Goal: Transaction & Acquisition: Purchase product/service

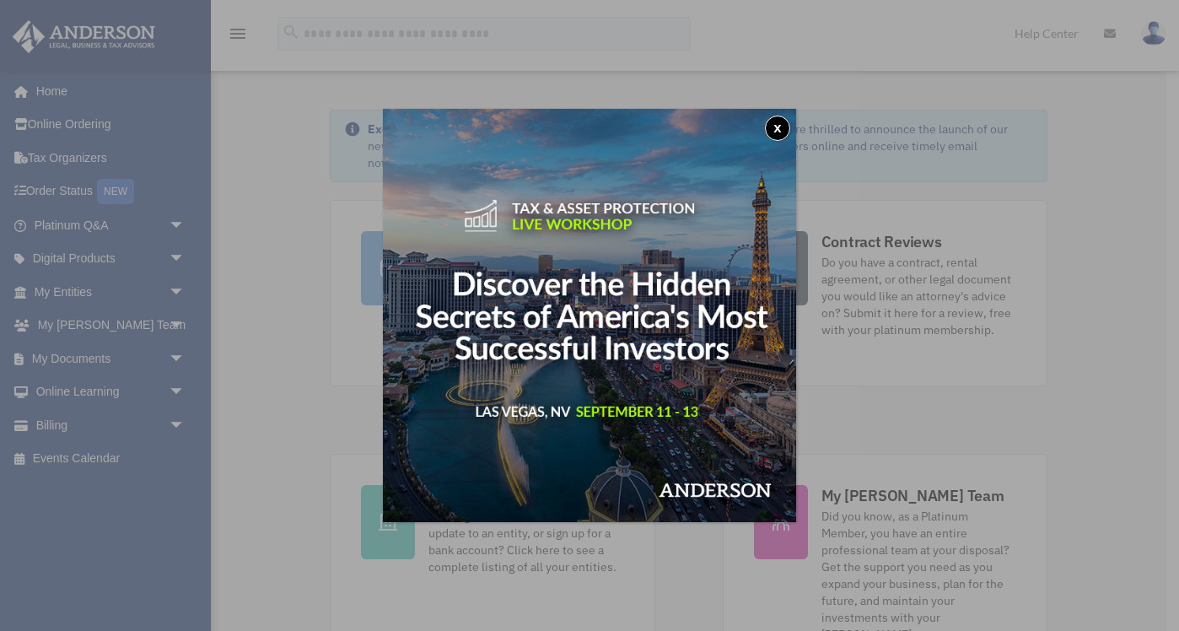
click at [780, 123] on button "x" at bounding box center [777, 128] width 25 height 25
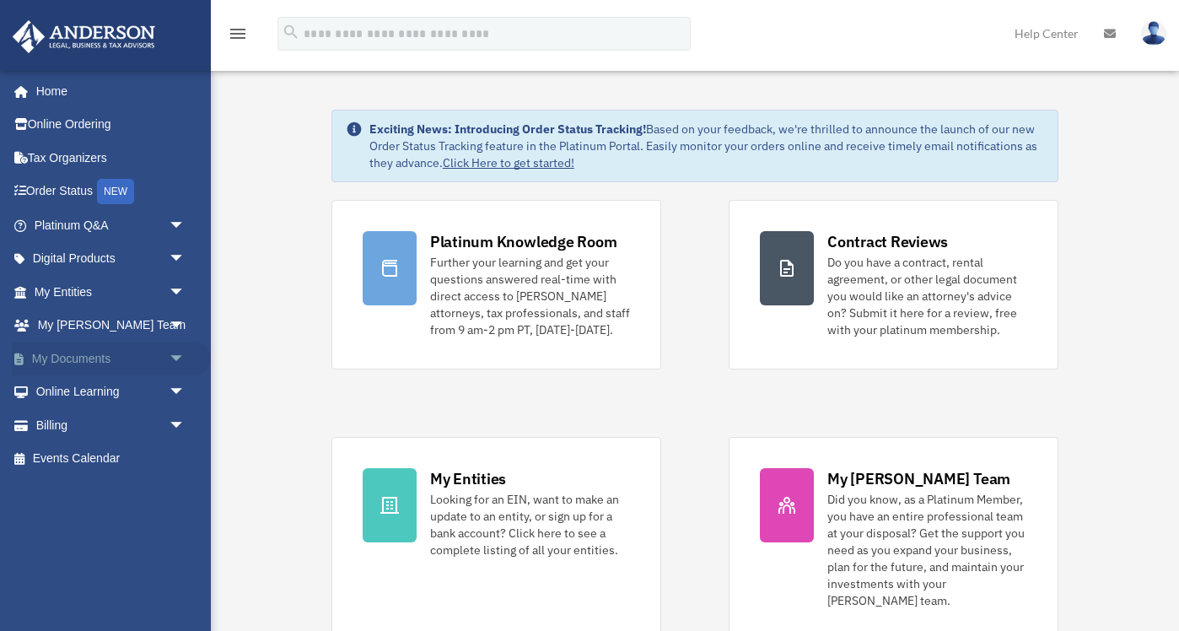
click at [175, 360] on span "arrow_drop_down" at bounding box center [186, 359] width 34 height 35
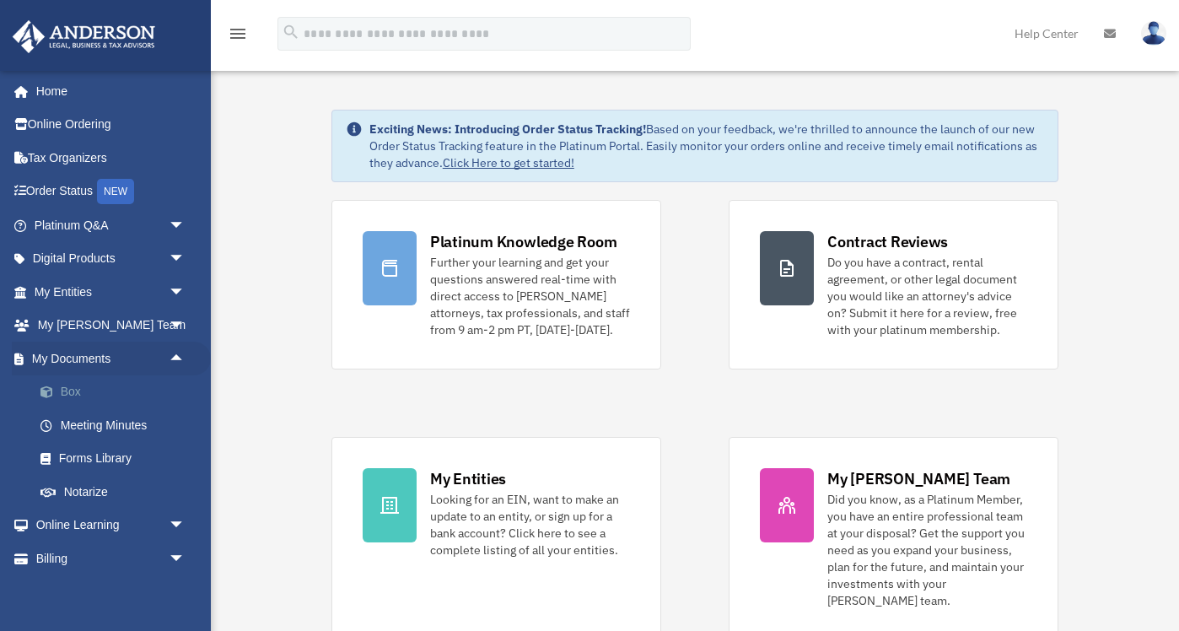
click at [105, 391] on link "Box" at bounding box center [117, 392] width 187 height 34
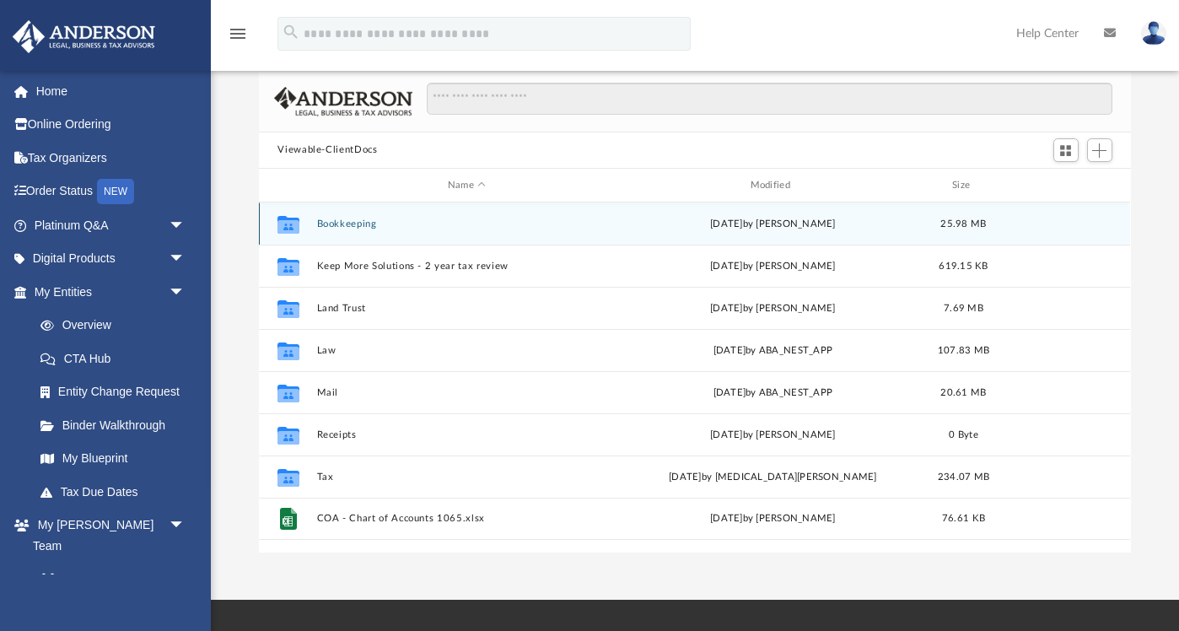
scroll to position [91, 0]
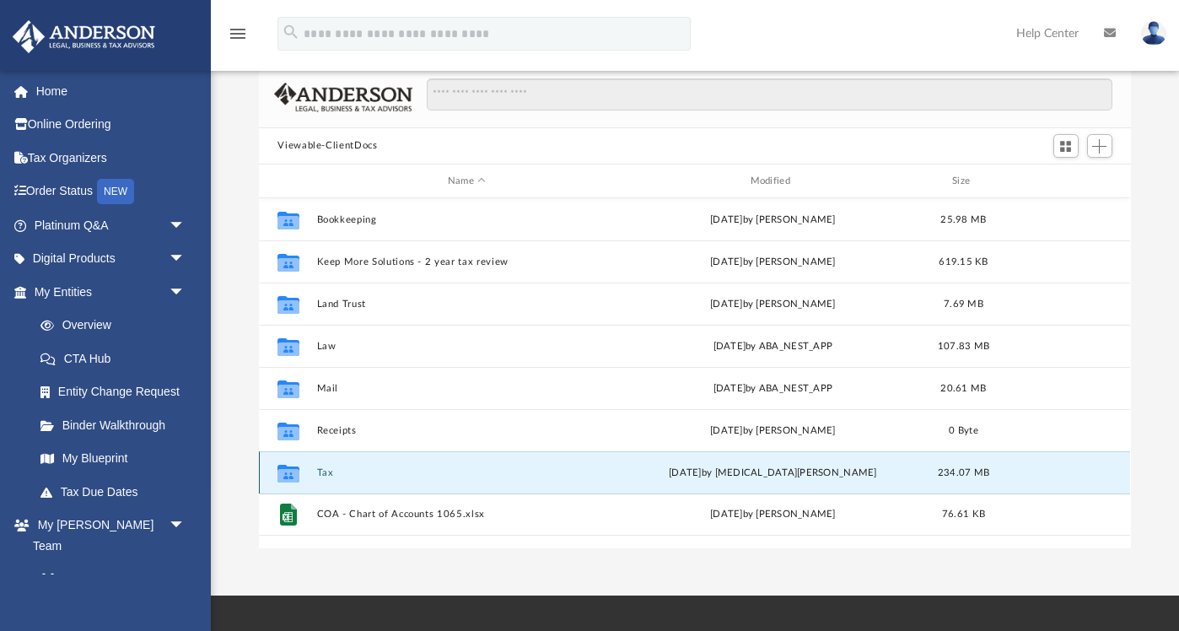
click at [326, 472] on button "Tax" at bounding box center [466, 472] width 299 height 11
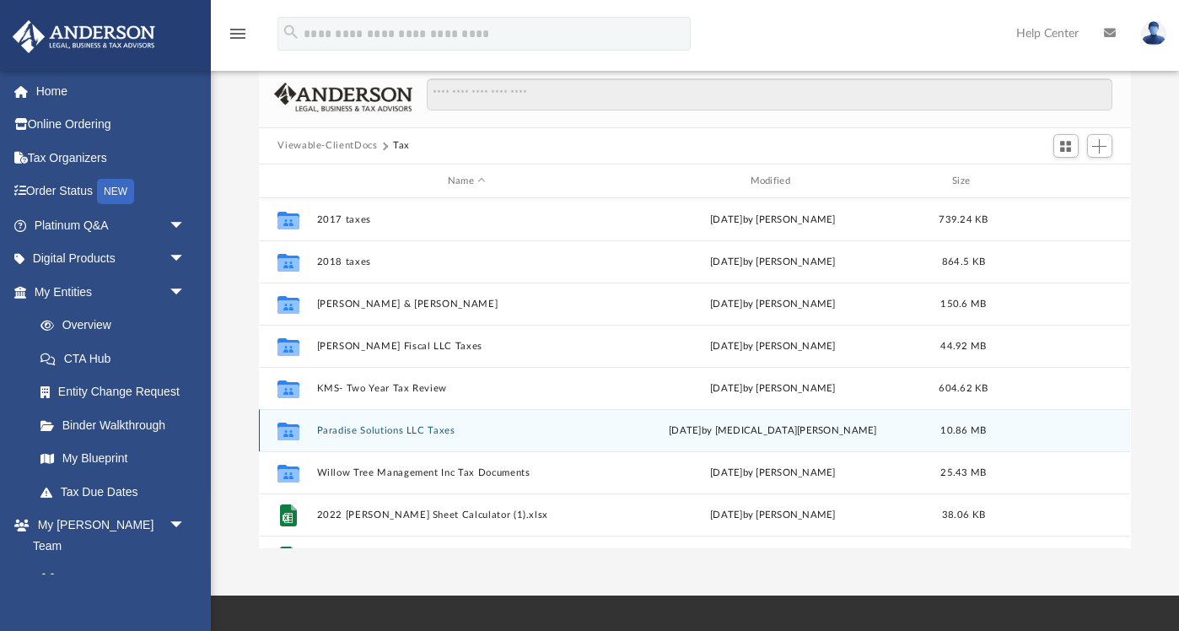
click at [336, 429] on button "Paradise Solutions LLC Taxes" at bounding box center [466, 430] width 299 height 11
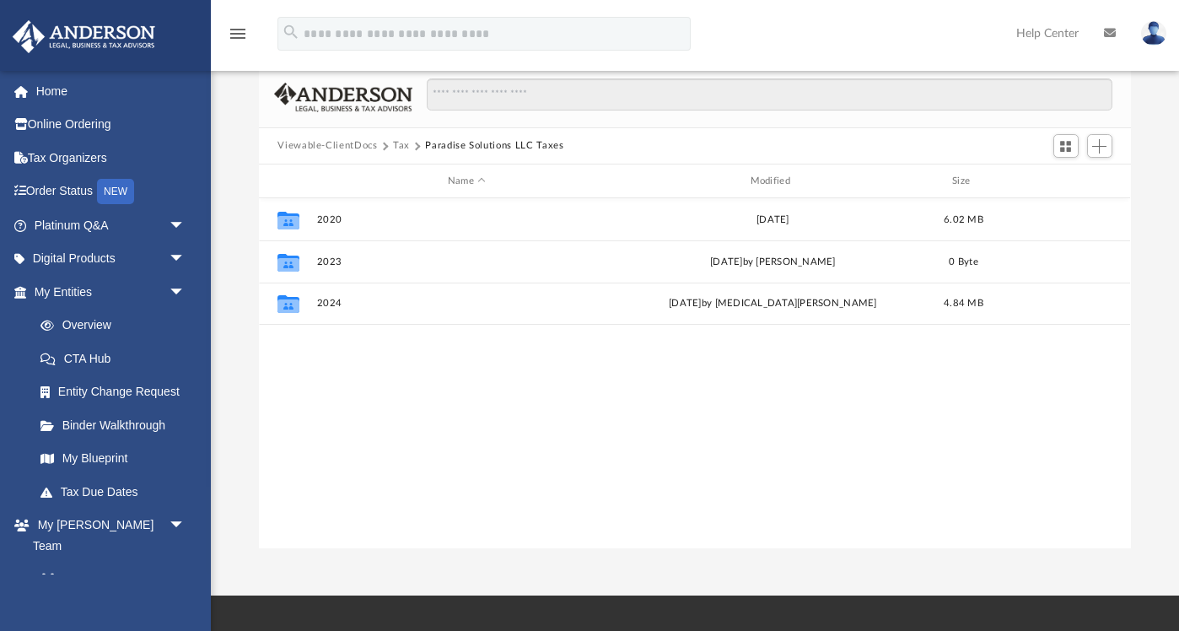
click at [484, 149] on button "Paradise Solutions LLC Taxes" at bounding box center [494, 145] width 138 height 15
click at [397, 148] on button "Tax" at bounding box center [401, 145] width 17 height 15
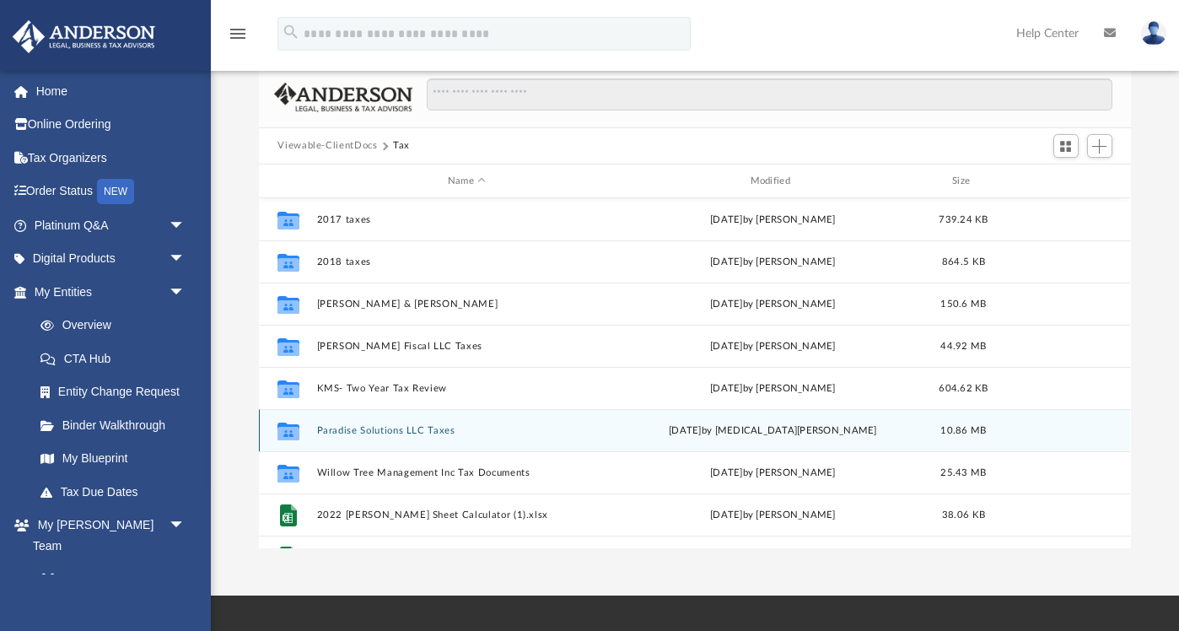
click at [369, 421] on div "Collaborated Folder Paradise Solutions LLC Taxes [DATE] by [MEDICAL_DATA][PERSO…" at bounding box center [694, 430] width 871 height 42
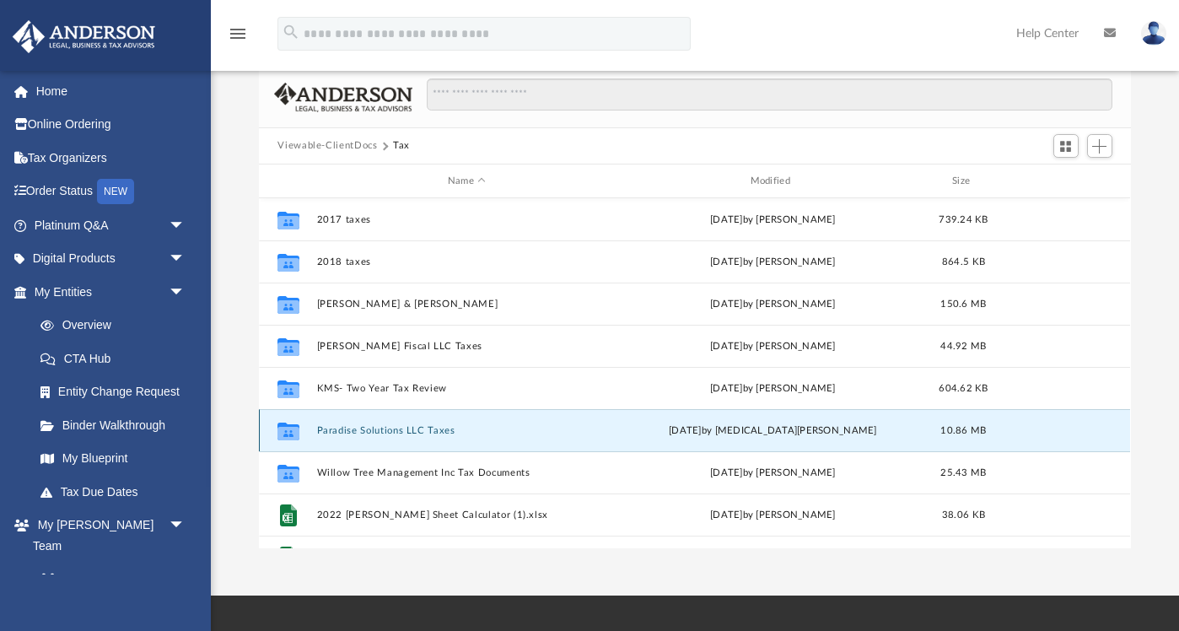
click at [371, 428] on button "Paradise Solutions LLC Taxes" at bounding box center [466, 430] width 299 height 11
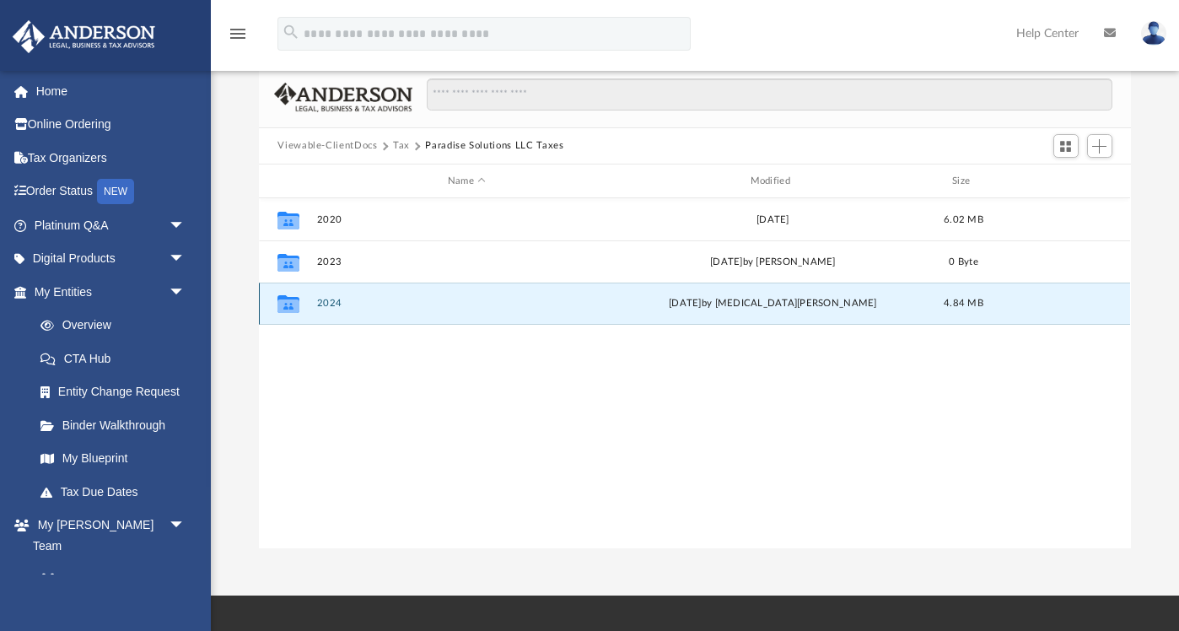
click at [342, 299] on button "2024" at bounding box center [466, 304] width 299 height 11
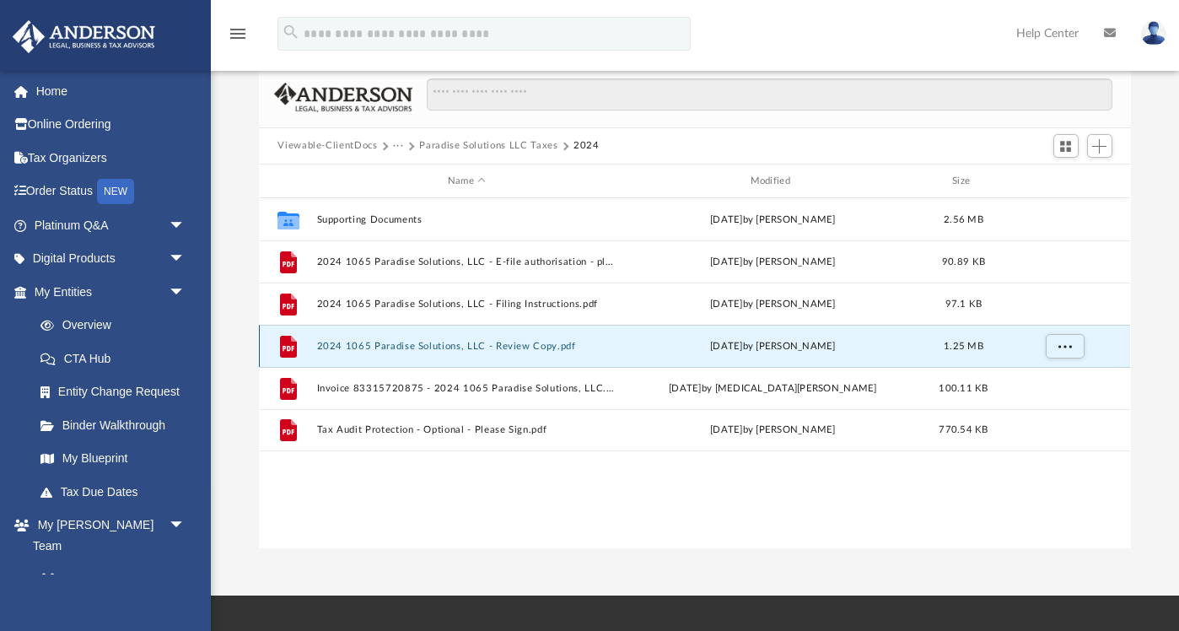
click at [487, 347] on button "2024 1065 Paradise Solutions, LLC - Review Copy.pdf" at bounding box center [466, 346] width 299 height 11
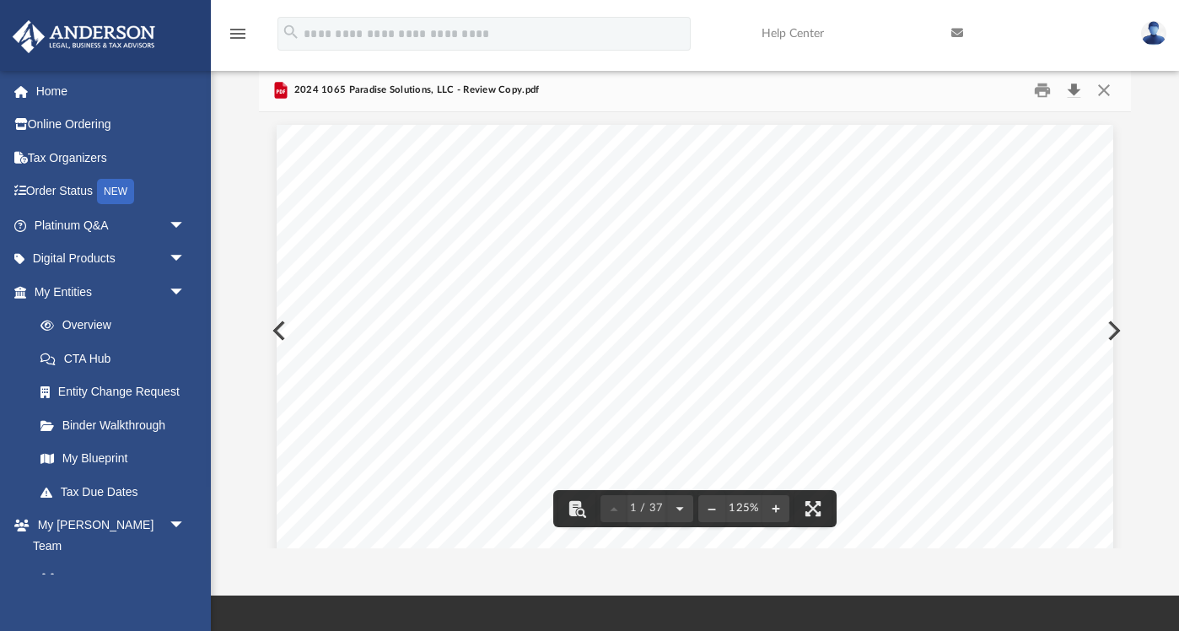
click at [1070, 93] on button "Download" at bounding box center [1074, 90] width 30 height 26
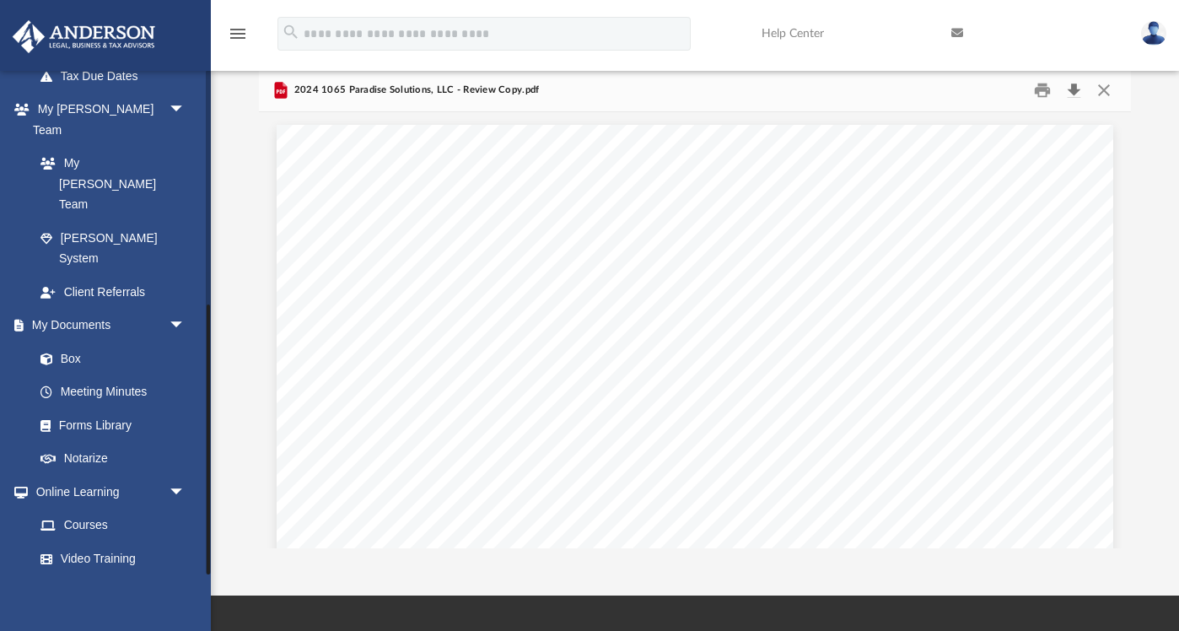
scroll to position [438, 0]
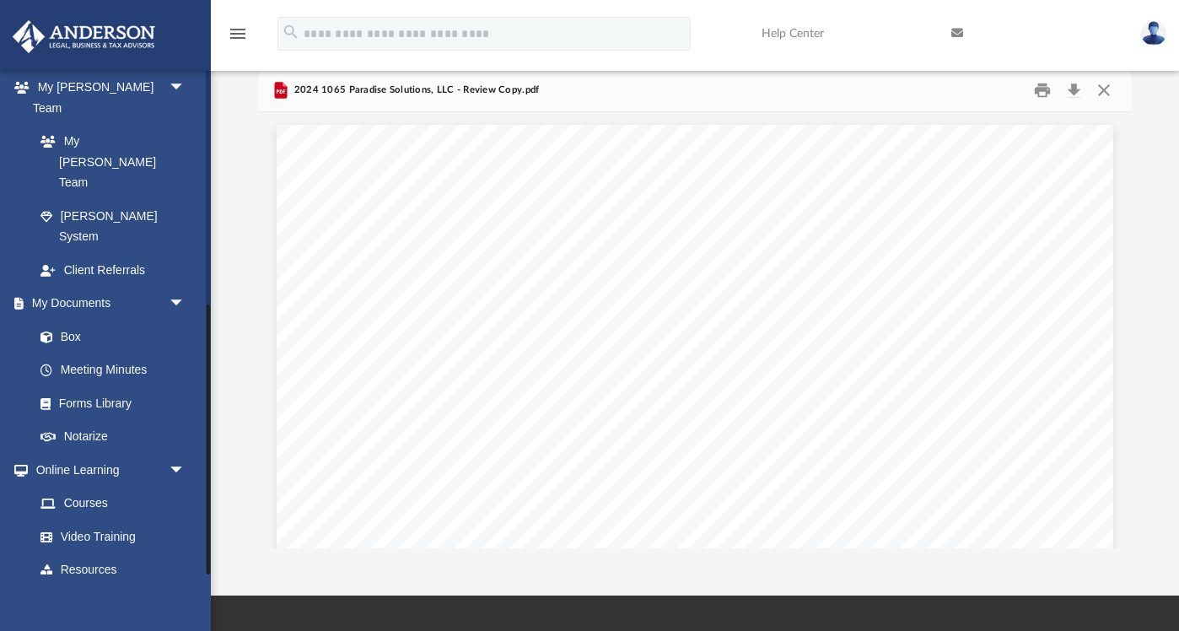
click at [98, 586] on link "Billing arrow_drop_down" at bounding box center [111, 603] width 199 height 34
click at [170, 586] on span "arrow_drop_down" at bounding box center [186, 603] width 34 height 35
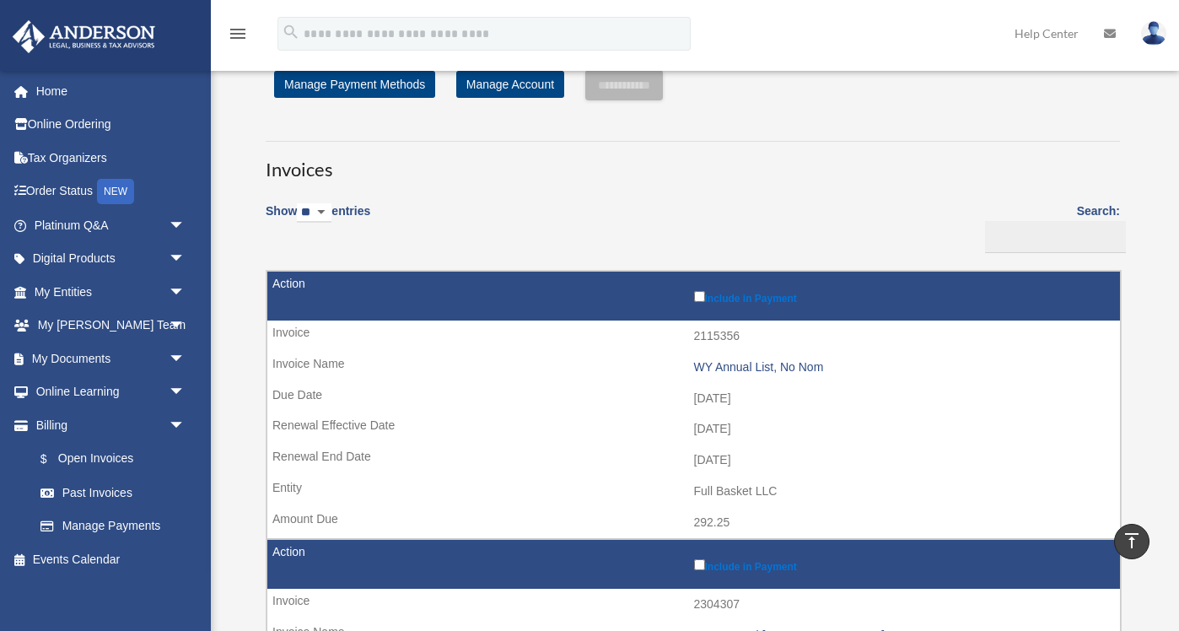
scroll to position [37, 0]
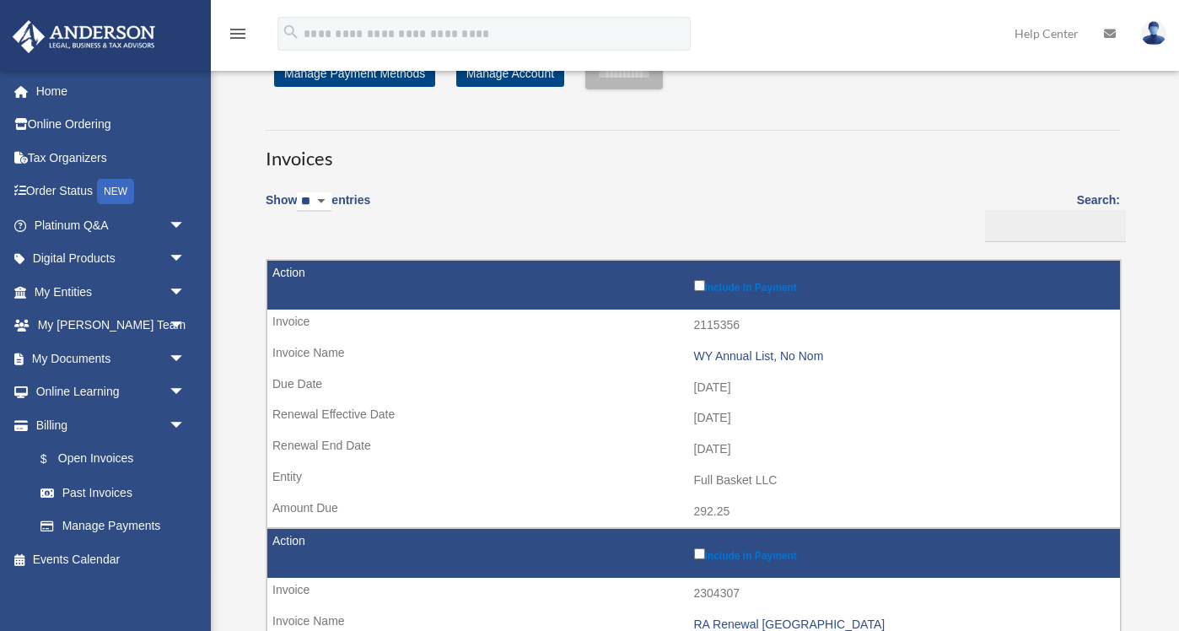
click at [708, 336] on td "2115356" at bounding box center [693, 326] width 853 height 32
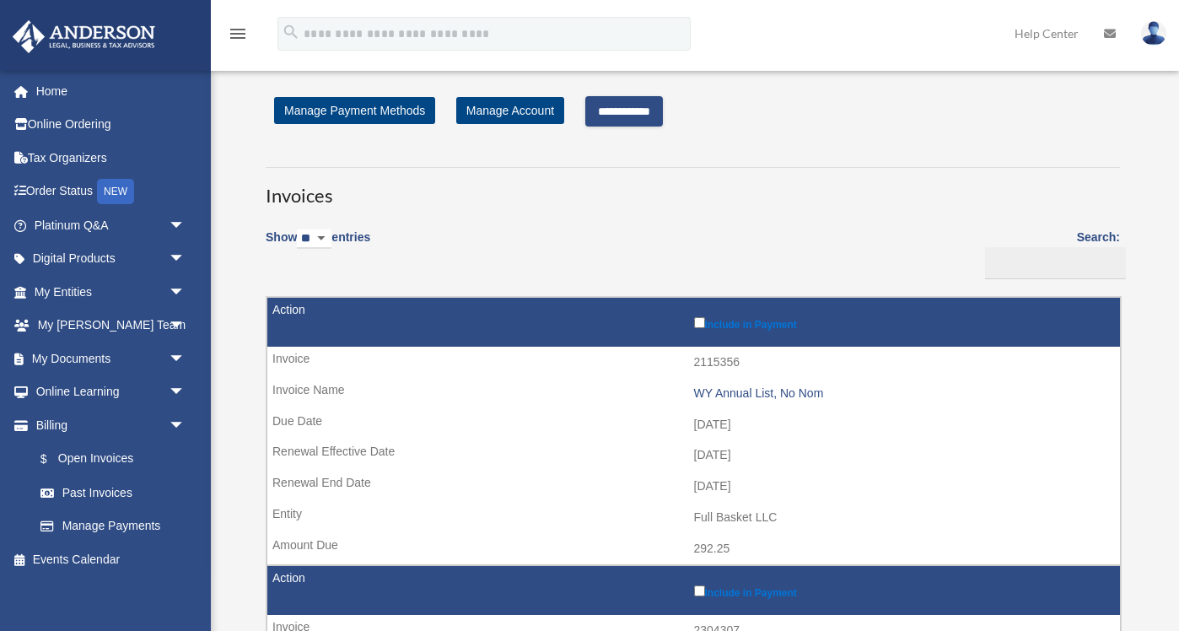
click at [663, 115] on input "**********" at bounding box center [624, 111] width 78 height 30
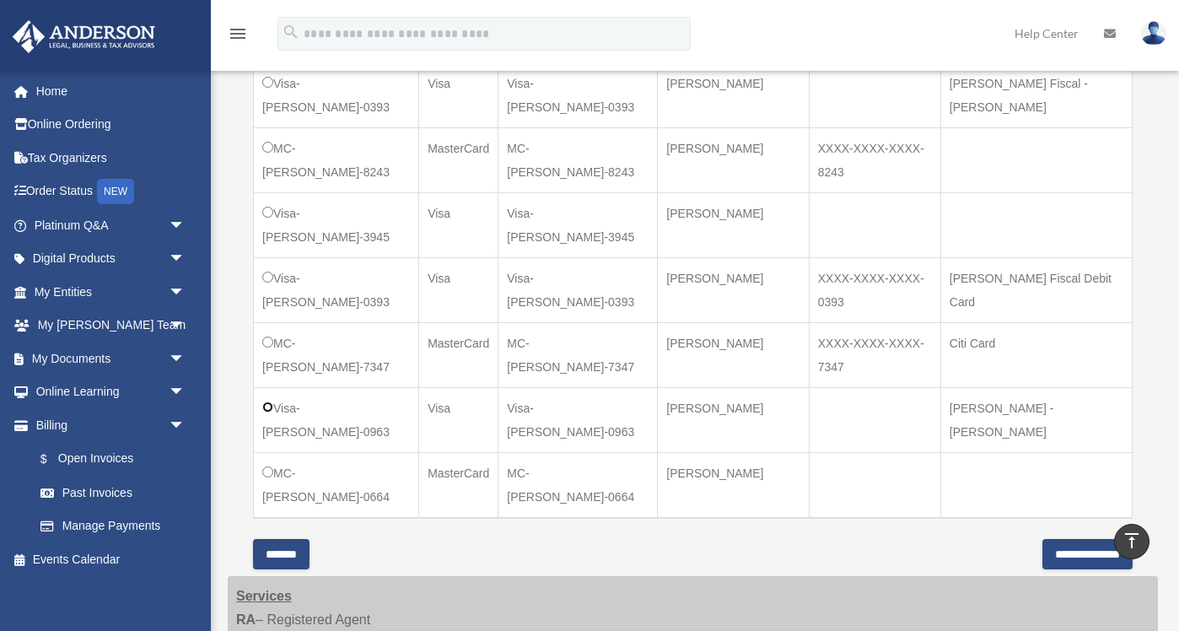
scroll to position [586, 0]
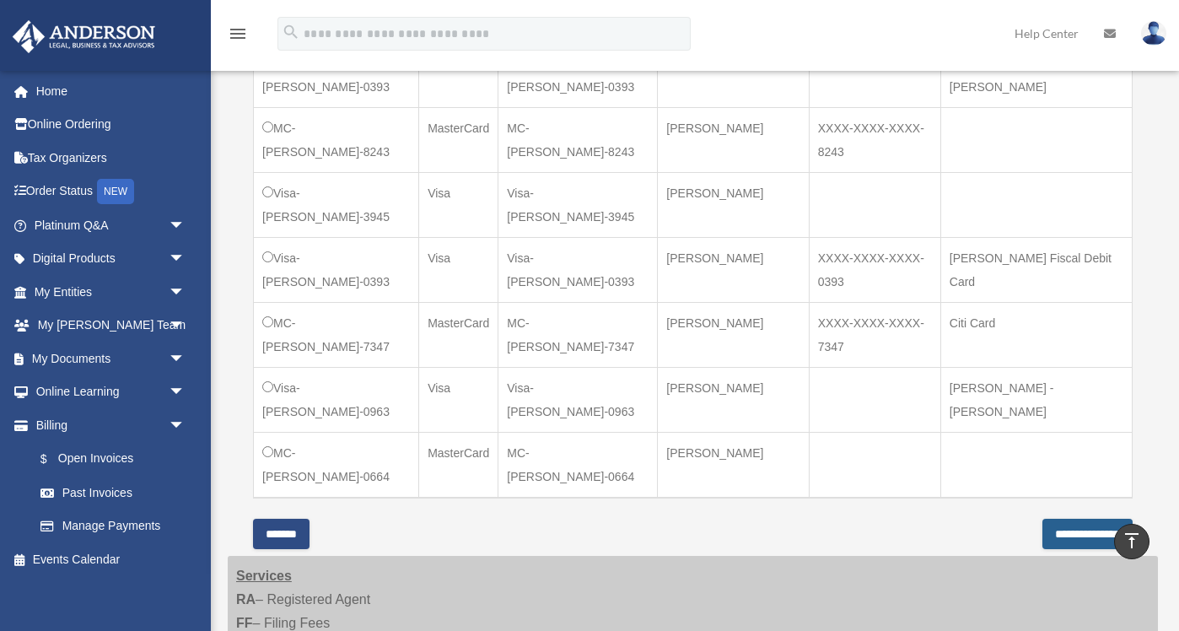
click at [1068, 541] on input "**********" at bounding box center [1087, 534] width 90 height 30
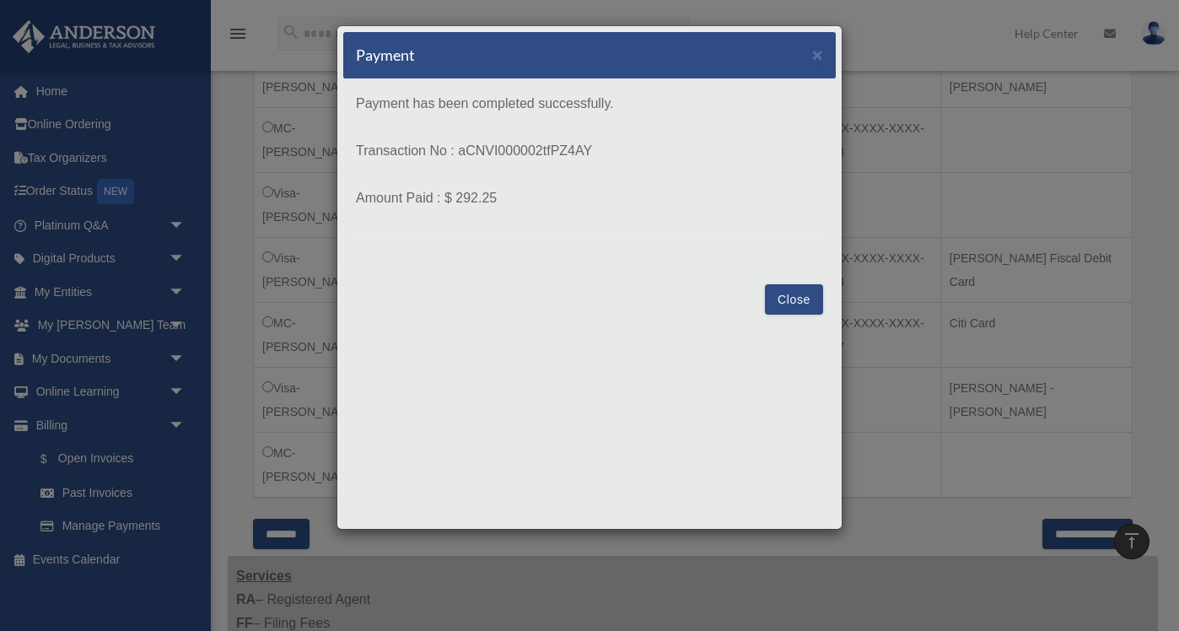
click at [797, 305] on button "Close" at bounding box center [794, 299] width 58 height 30
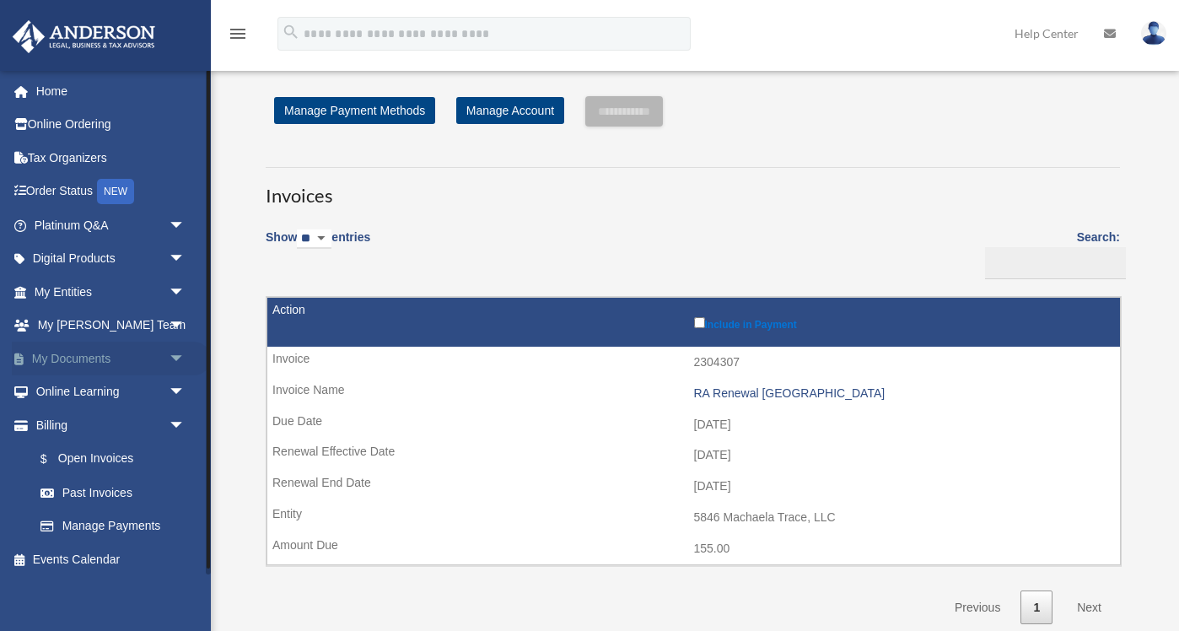
click at [96, 356] on link "My Documents arrow_drop_down" at bounding box center [111, 359] width 199 height 34
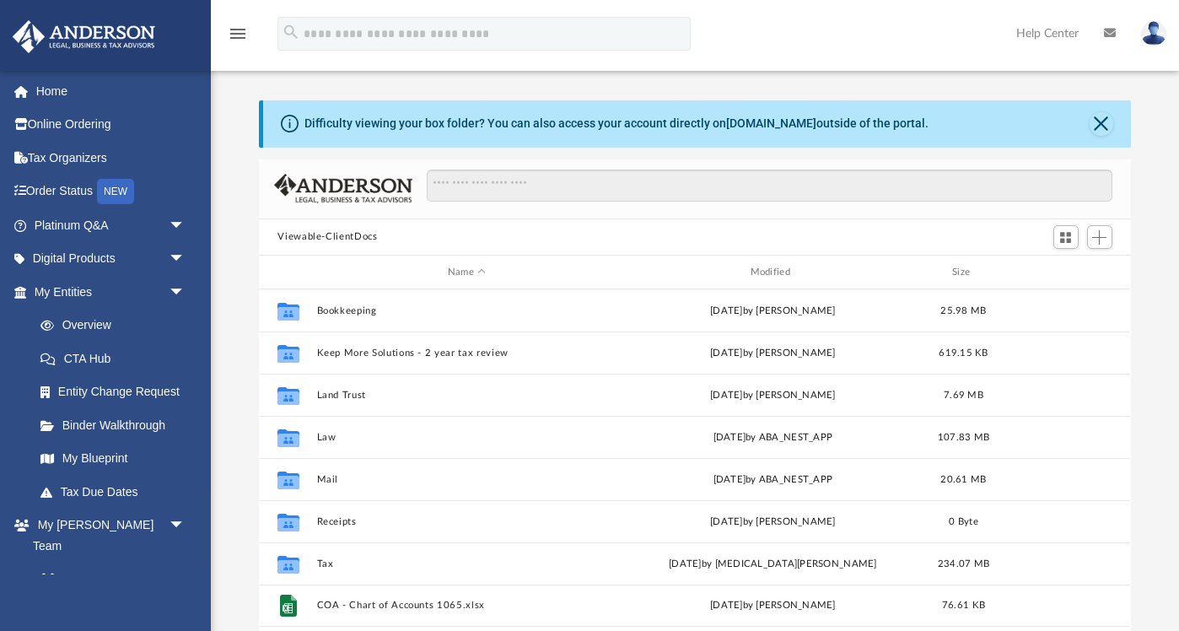
scroll to position [383, 871]
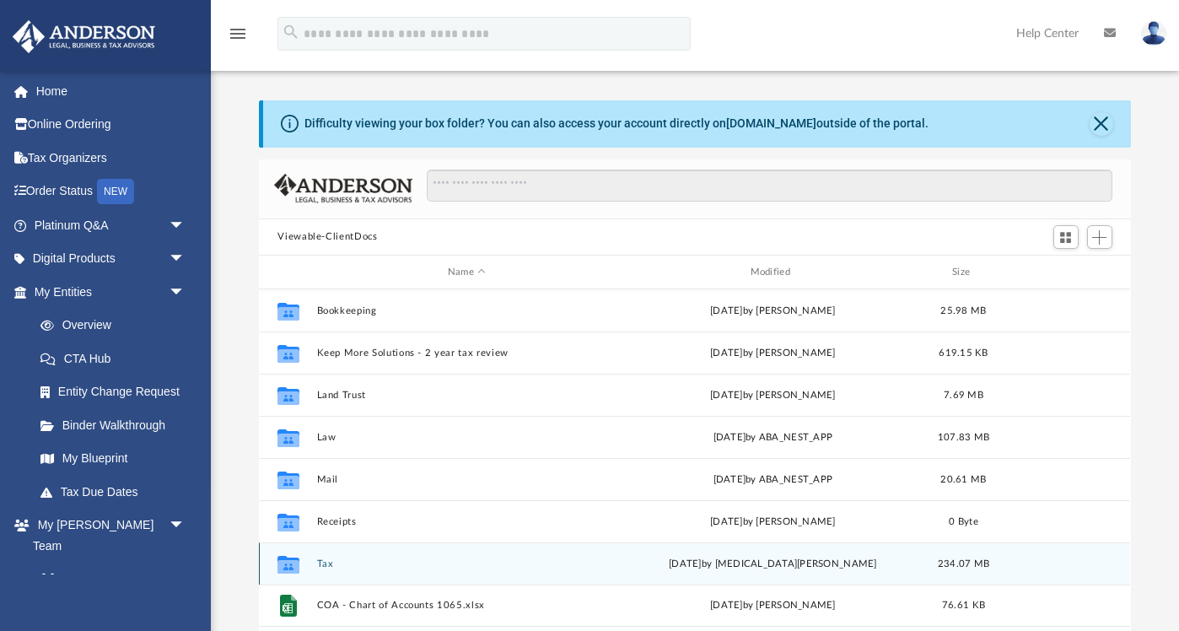
click at [320, 553] on div "Collaborated Folder Tax [DATE] by [MEDICAL_DATA][PERSON_NAME] 234.07 MB" at bounding box center [694, 563] width 871 height 42
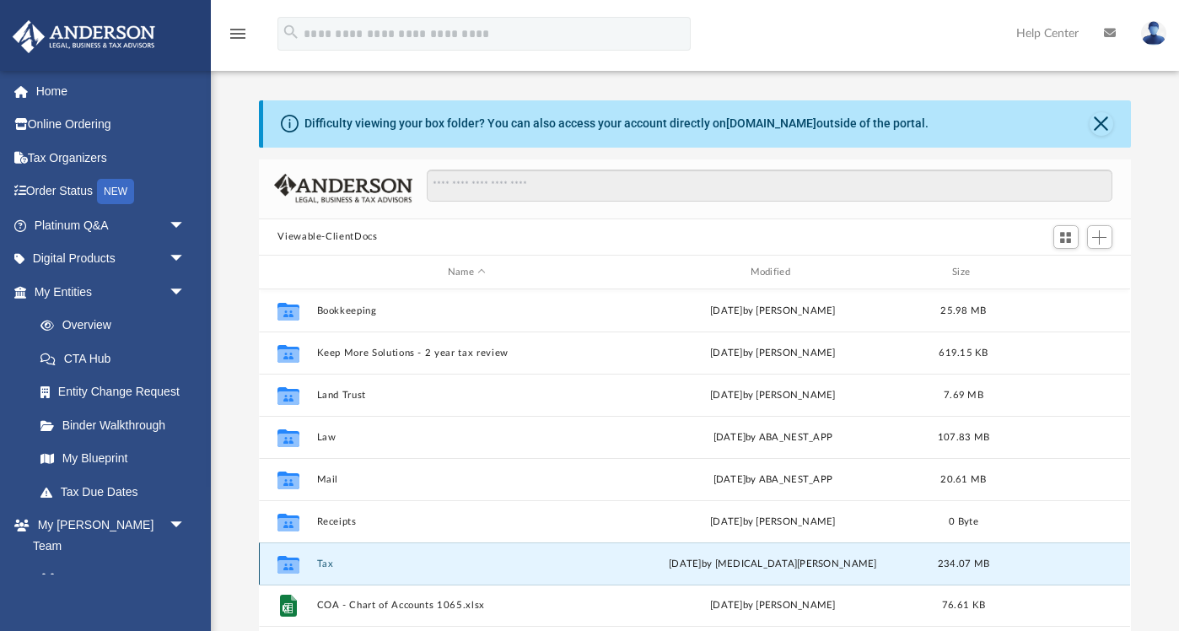
click at [326, 565] on button "Tax" at bounding box center [466, 563] width 299 height 11
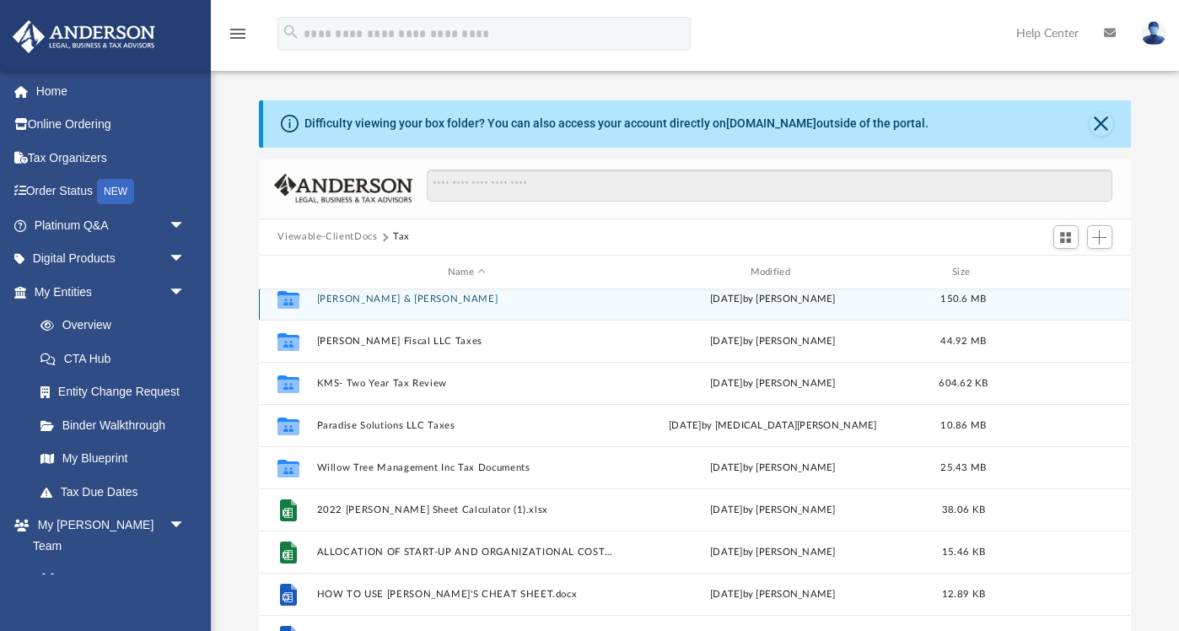
scroll to position [101, 0]
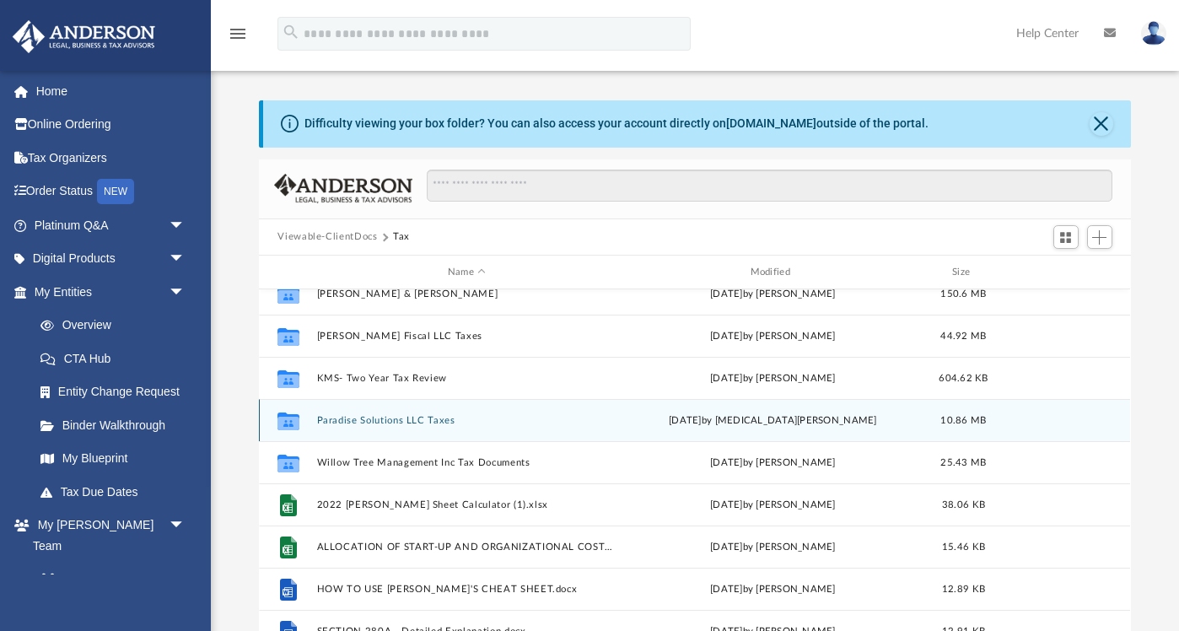
click at [369, 419] on button "Paradise Solutions LLC Taxes" at bounding box center [466, 420] width 299 height 11
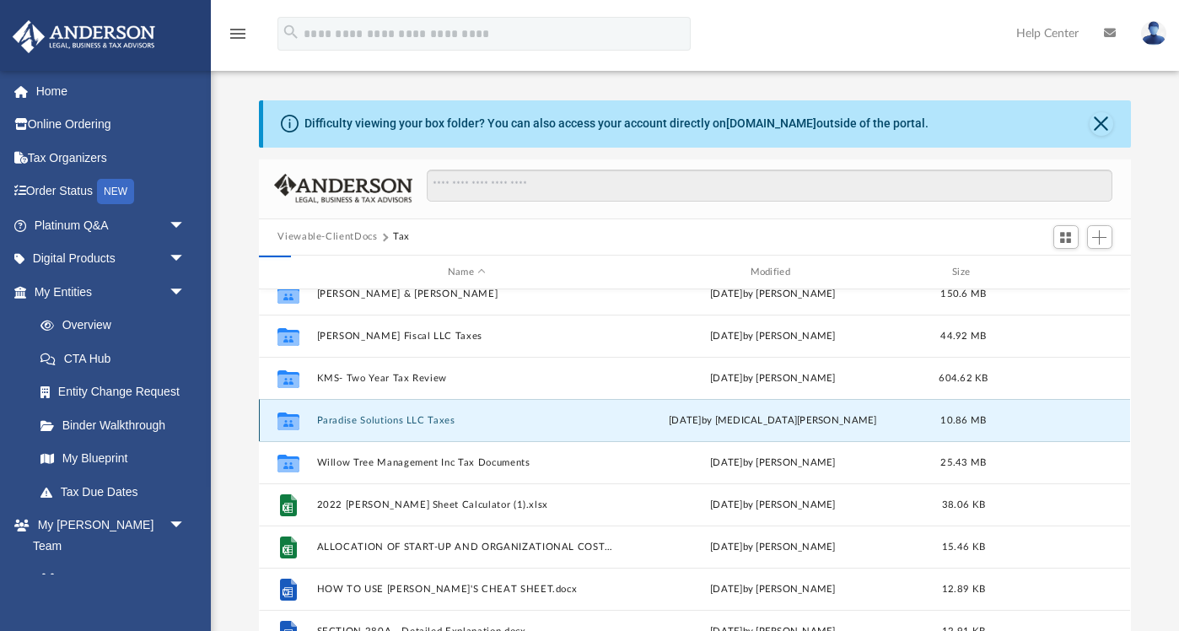
scroll to position [0, 0]
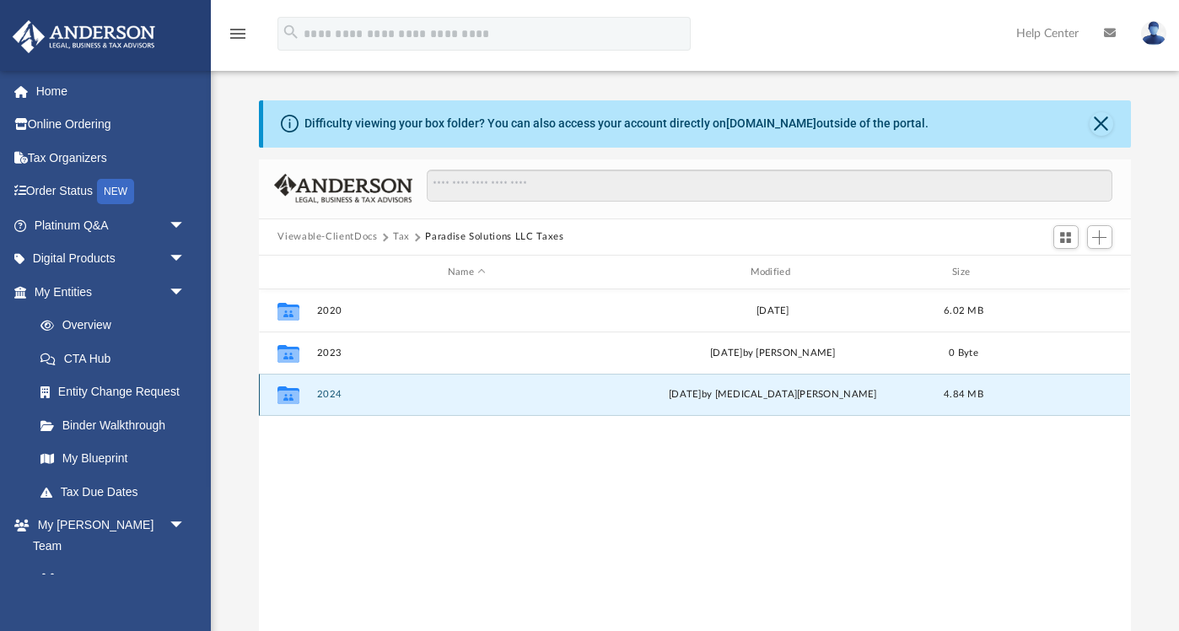
click at [340, 399] on button "2024" at bounding box center [466, 395] width 299 height 11
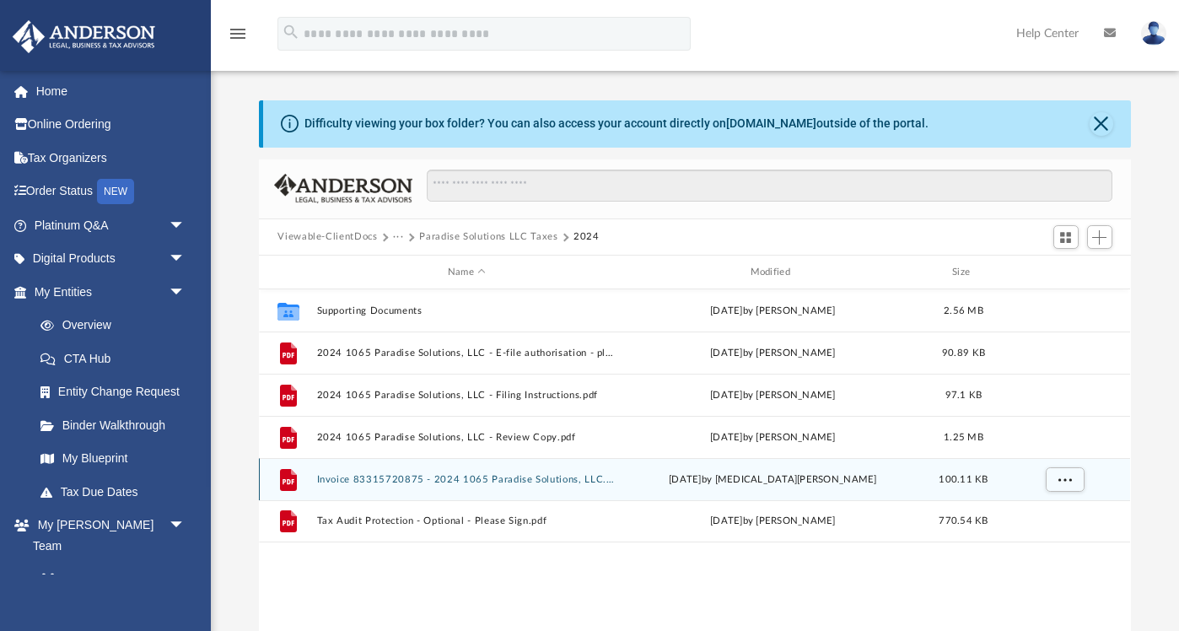
click at [434, 477] on button "Invoice 83315720875 - 2024 1065 Paradise Solutions, LLC.pdf" at bounding box center [466, 479] width 299 height 11
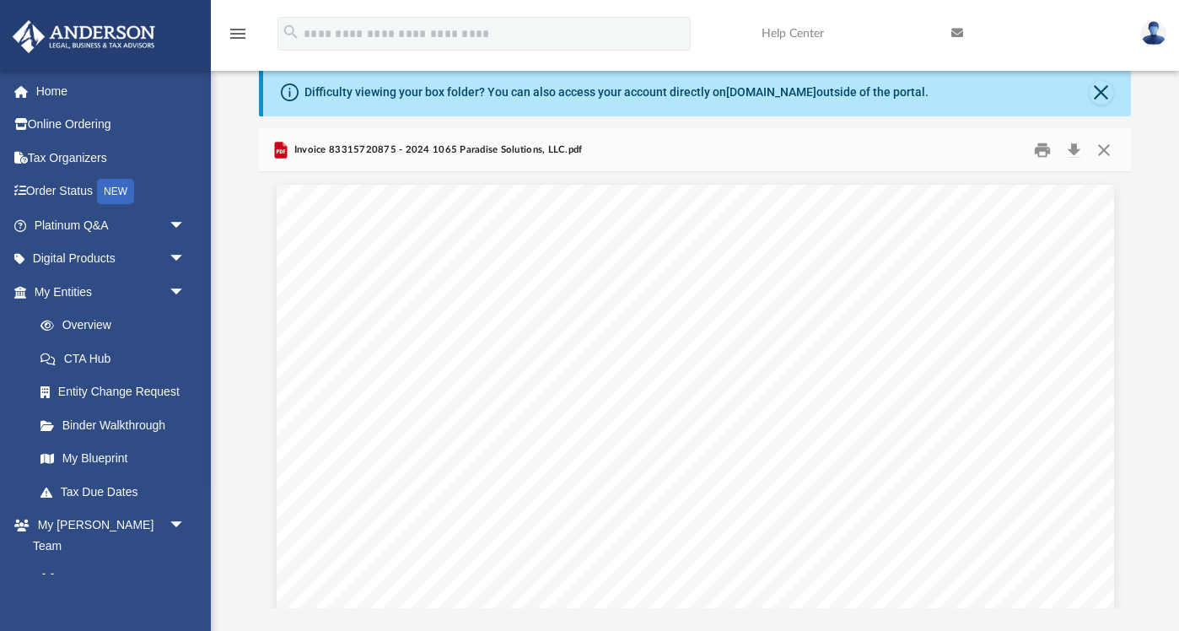
scroll to position [38, 0]
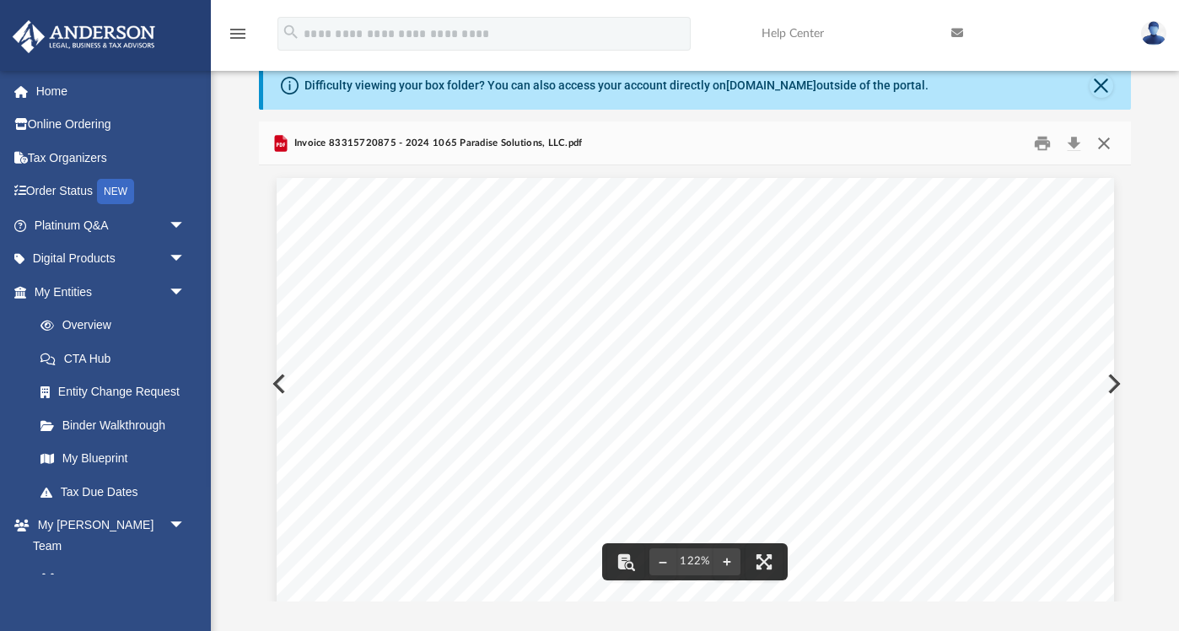
click at [1112, 140] on button "Close" at bounding box center [1104, 143] width 30 height 26
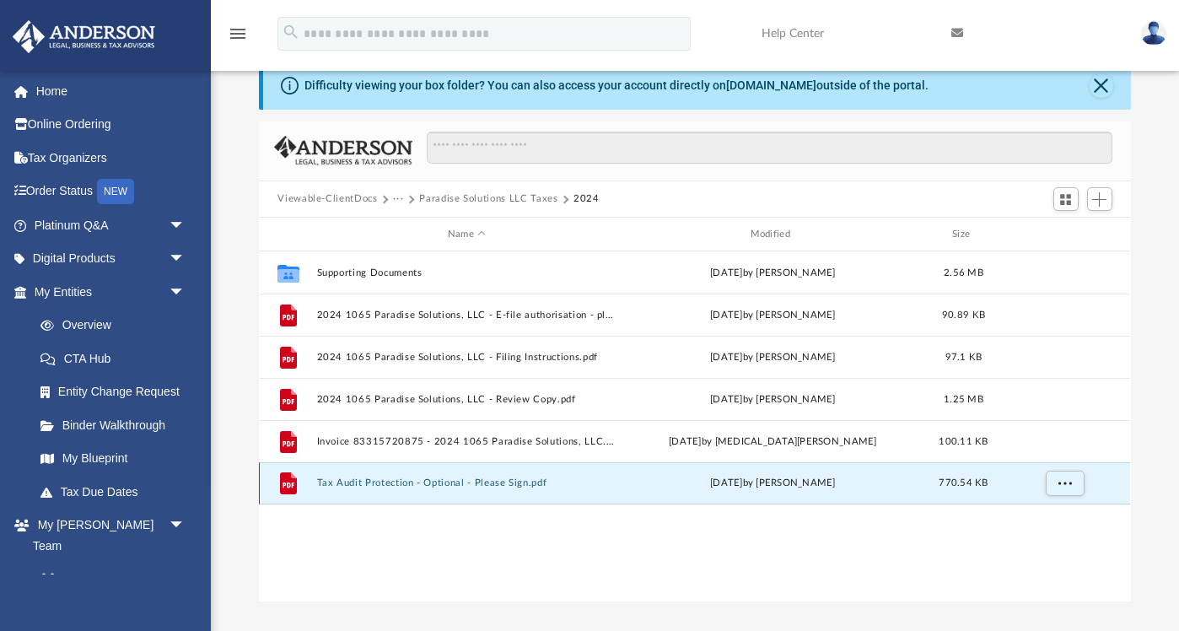
click at [493, 478] on button "Tax Audit Protection - Optional - Please Sign.pdf" at bounding box center [466, 483] width 299 height 11
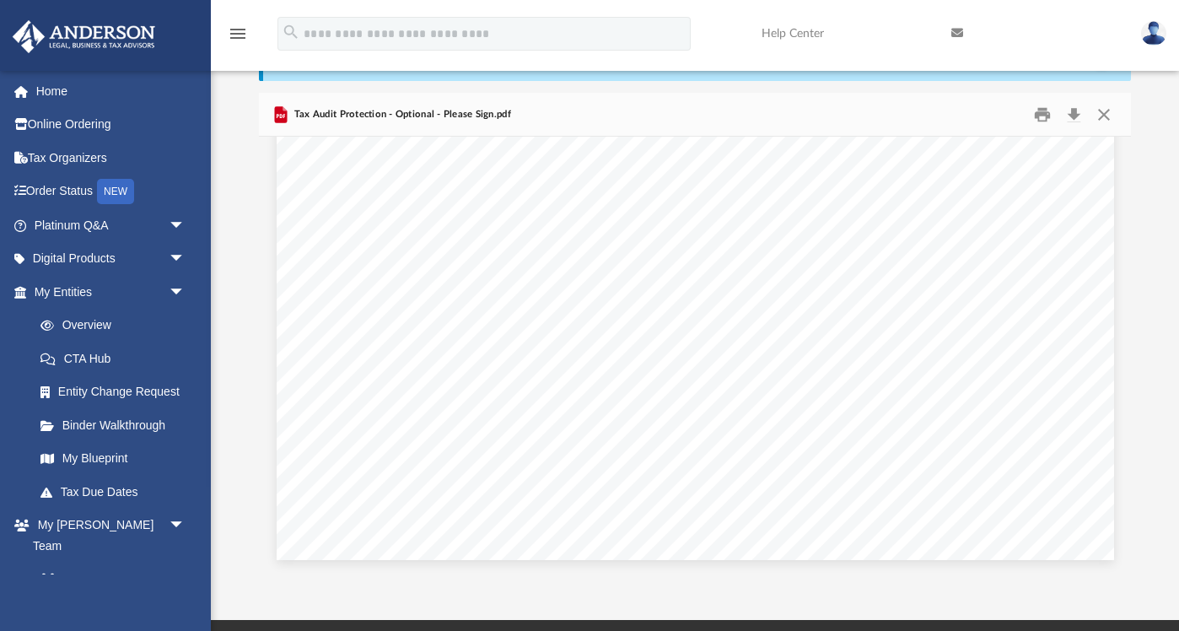
scroll to position [0, 0]
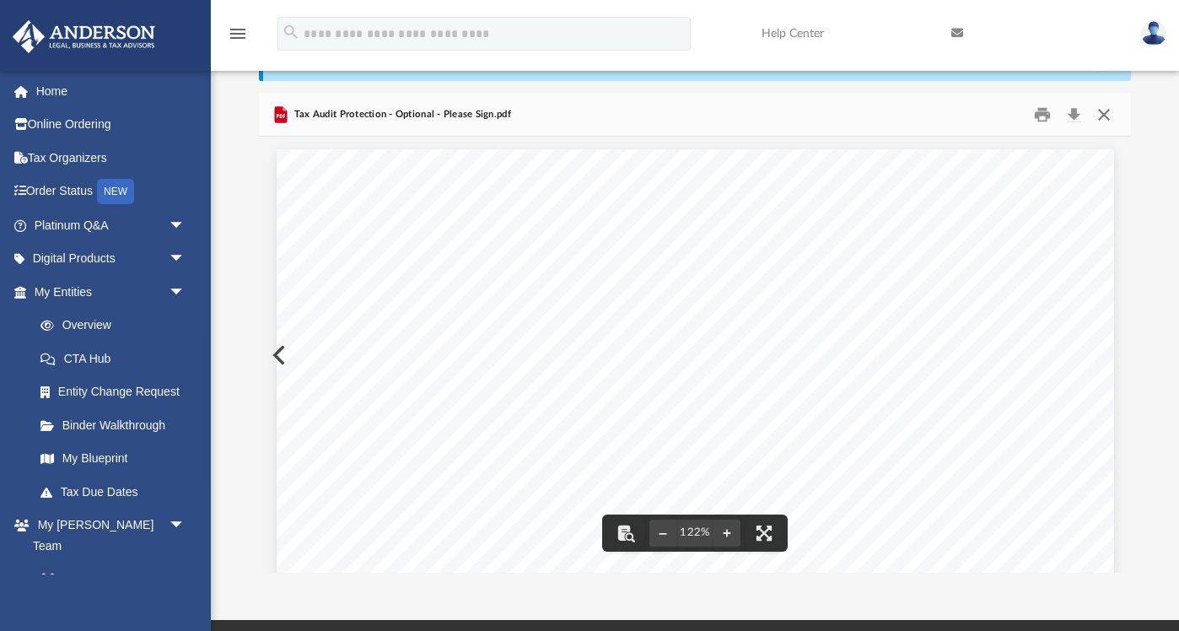
click at [1107, 116] on button "Close" at bounding box center [1104, 114] width 30 height 26
